Goal: Transaction & Acquisition: Purchase product/service

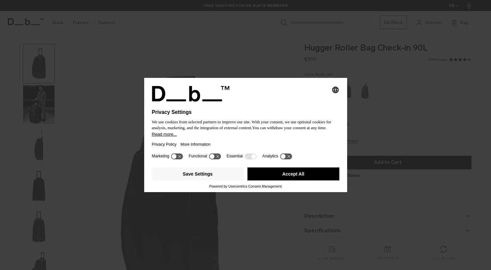
click at [285, 176] on button "Accept All" at bounding box center [293, 173] width 92 height 13
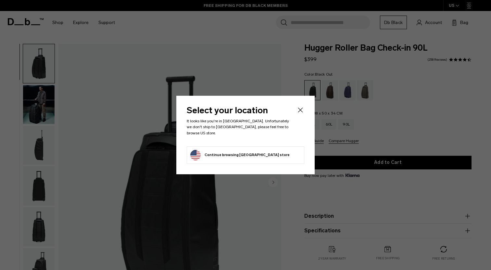
click at [302, 114] on icon "Close" at bounding box center [300, 110] width 8 height 8
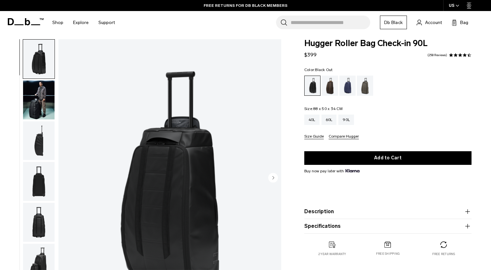
scroll to position [23, 0]
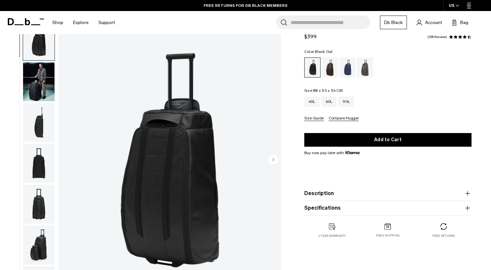
click at [30, 96] on img "button" at bounding box center [38, 81] width 31 height 39
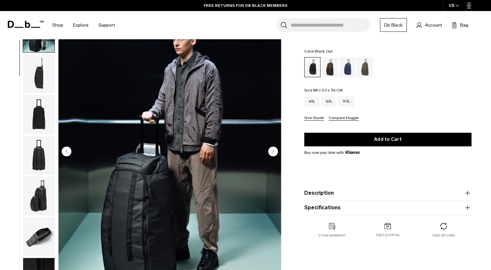
scroll to position [30, 0]
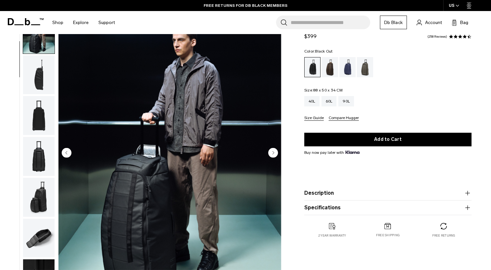
click at [36, 72] on img "button" at bounding box center [38, 75] width 31 height 39
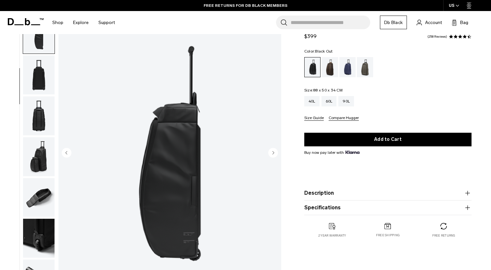
scroll to position [82, 0]
click at [37, 76] on img "button" at bounding box center [38, 74] width 31 height 39
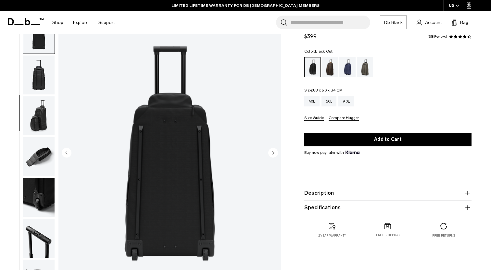
click at [35, 111] on img "button" at bounding box center [38, 115] width 31 height 39
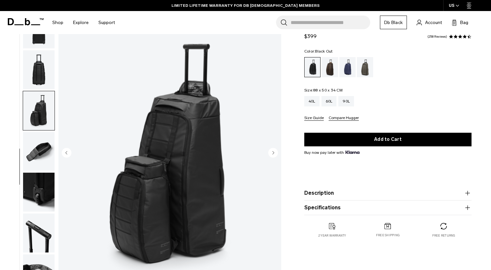
scroll to position [129, 0]
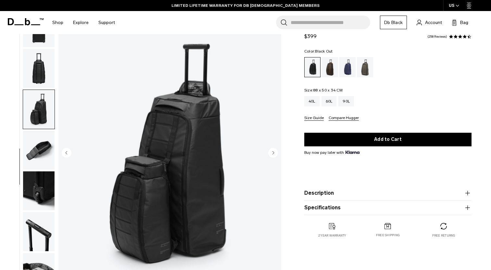
click at [33, 149] on img "button" at bounding box center [38, 150] width 31 height 39
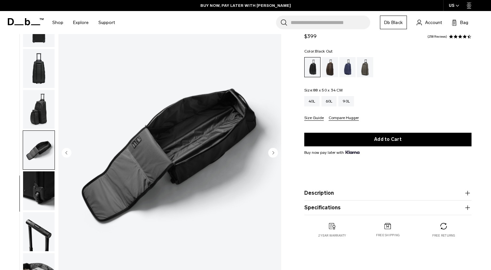
click at [34, 188] on img "button" at bounding box center [38, 190] width 31 height 39
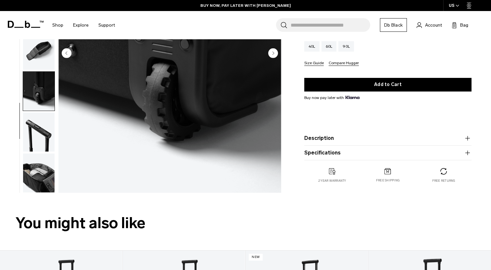
scroll to position [134, 0]
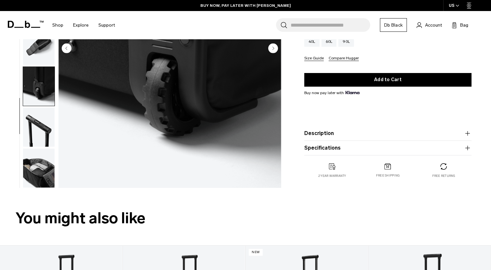
click at [33, 123] on img "button" at bounding box center [38, 127] width 31 height 39
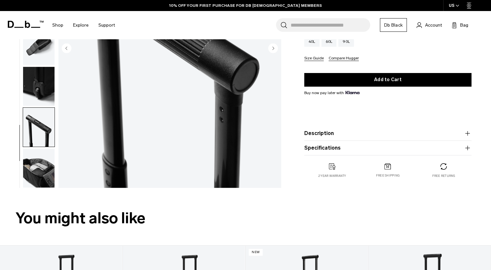
click at [36, 155] on img "button" at bounding box center [38, 168] width 31 height 39
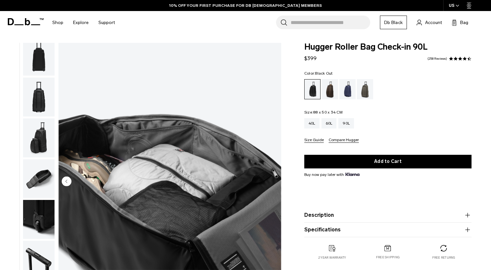
scroll to position [0, 0]
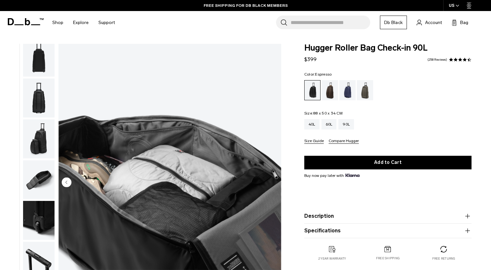
click at [334, 99] on div "Espresso" at bounding box center [330, 90] width 17 height 20
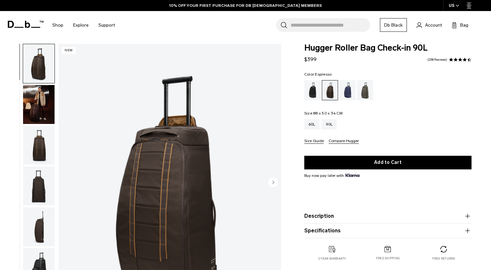
scroll to position [40, 0]
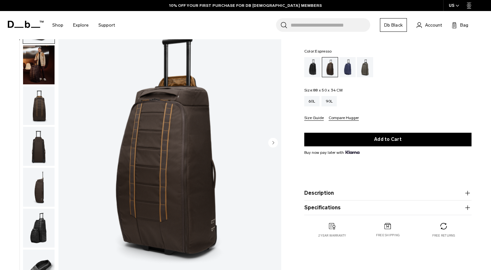
click at [43, 63] on img "button" at bounding box center [38, 64] width 31 height 39
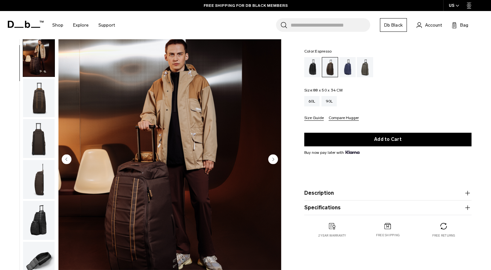
scroll to position [10, 0]
